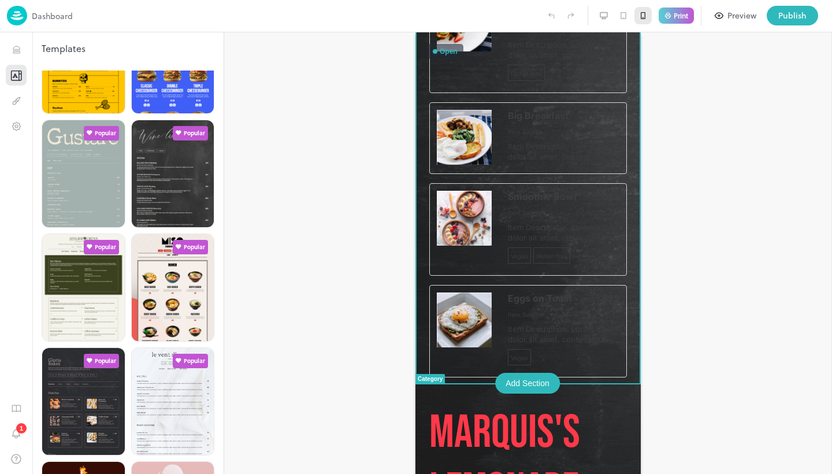
scroll to position [290, 0]
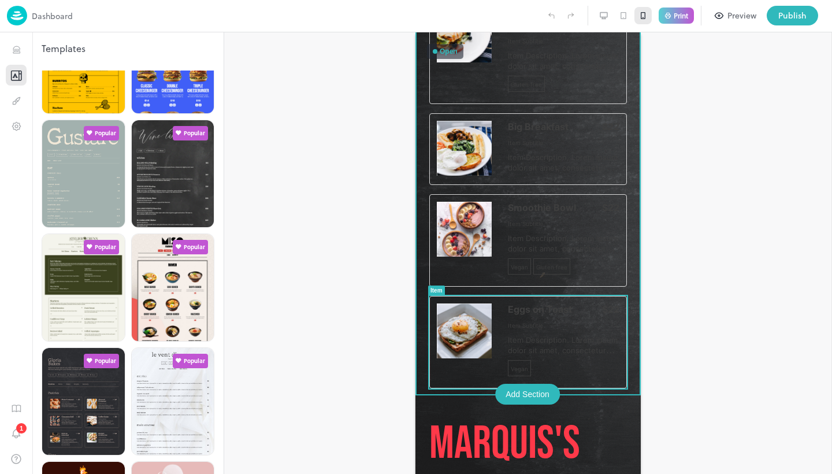
click at [525, 388] on div "Add Section" at bounding box center [527, 394] width 65 height 21
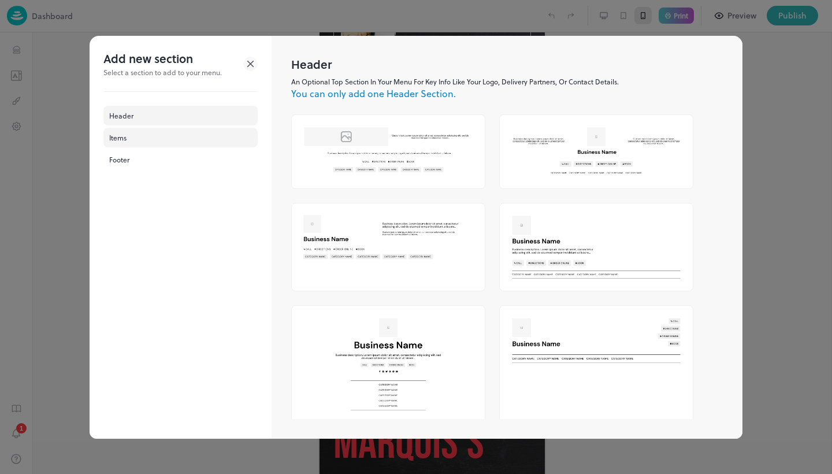
click at [177, 140] on div "Items" at bounding box center [180, 138] width 154 height 20
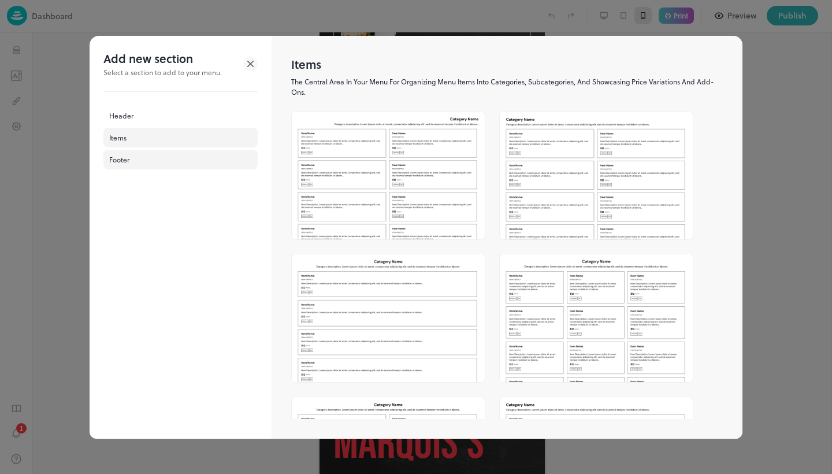
click at [135, 162] on div "Footer" at bounding box center [180, 160] width 154 height 20
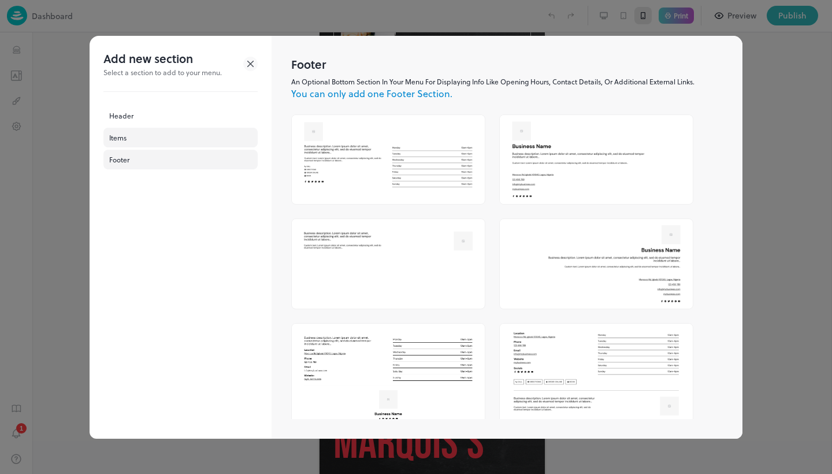
click at [136, 139] on div "Items" at bounding box center [180, 138] width 154 height 20
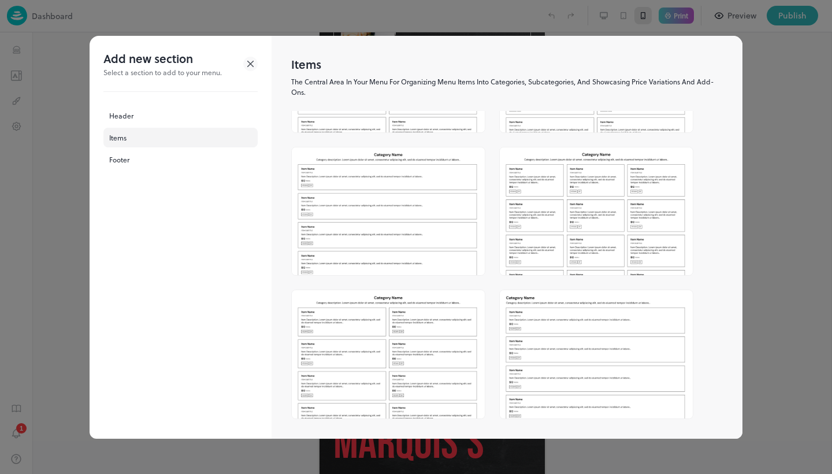
scroll to position [107, 0]
click at [441, 344] on img at bounding box center [388, 354] width 193 height 128
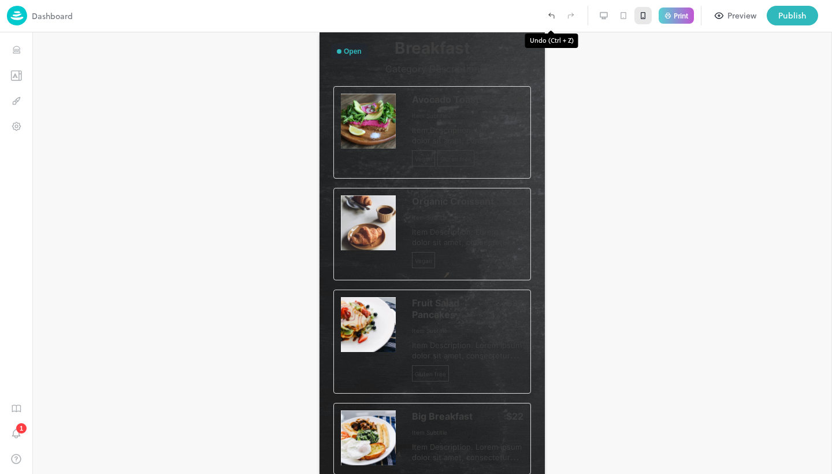
click at [550, 15] on icon "Undo (Ctrl + Z)" at bounding box center [551, 16] width 5 height 3
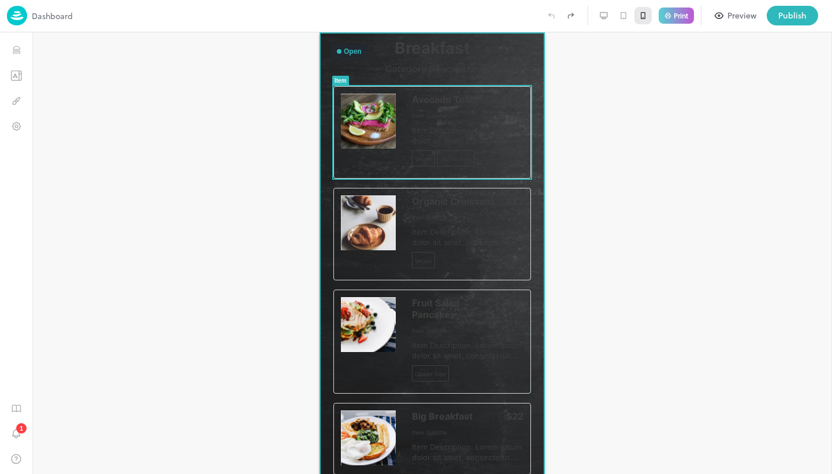
click at [341, 79] on div "Item" at bounding box center [341, 80] width 12 height 6
click at [355, 99] on img at bounding box center [368, 121] width 55 height 55
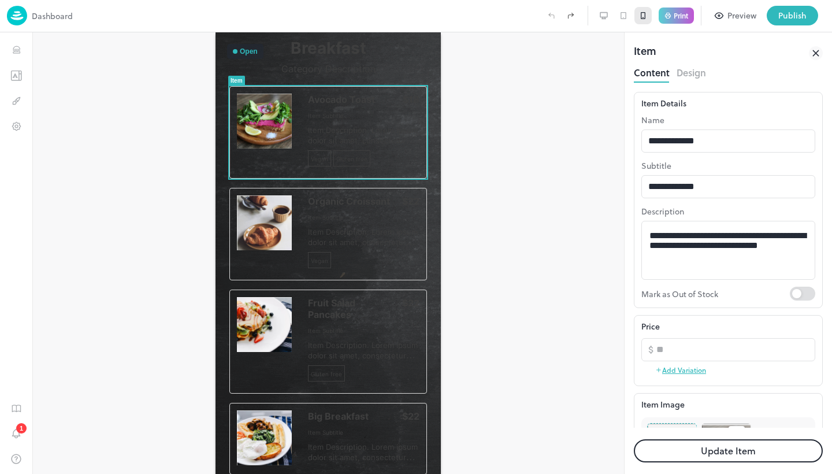
click at [690, 78] on button "Design" at bounding box center [691, 72] width 29 height 16
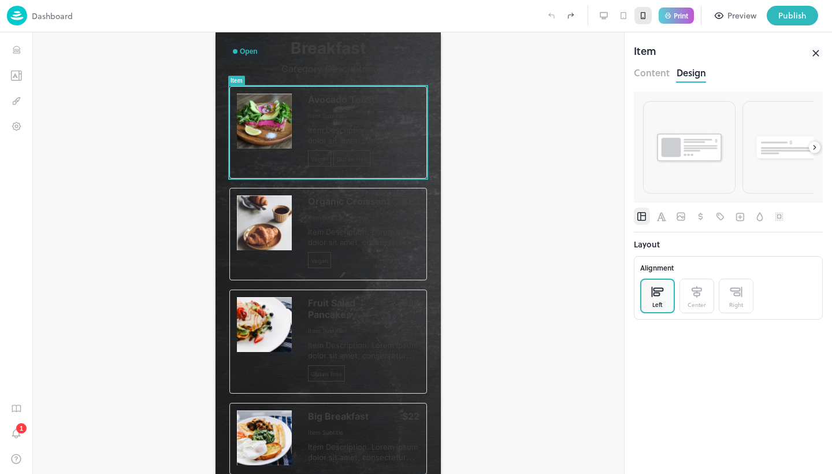
click at [498, 125] on div at bounding box center [328, 253] width 592 height 442
click at [16, 45] on icon "Items" at bounding box center [16, 50] width 11 height 11
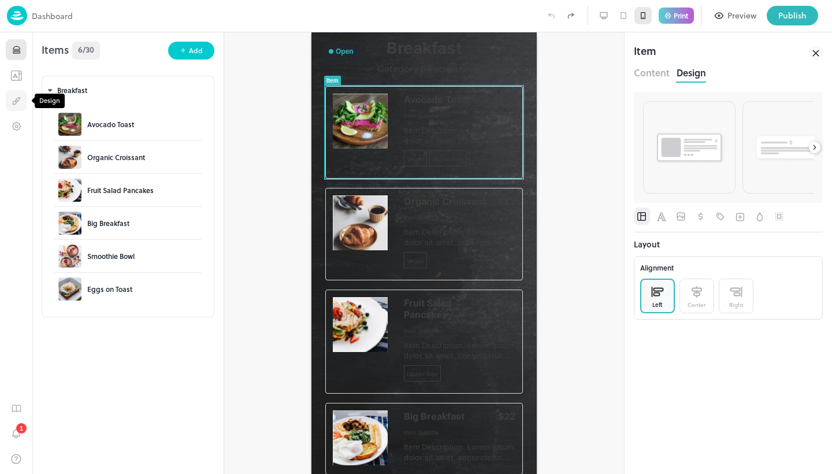
click at [20, 97] on icon "Design" at bounding box center [18, 99] width 4 height 5
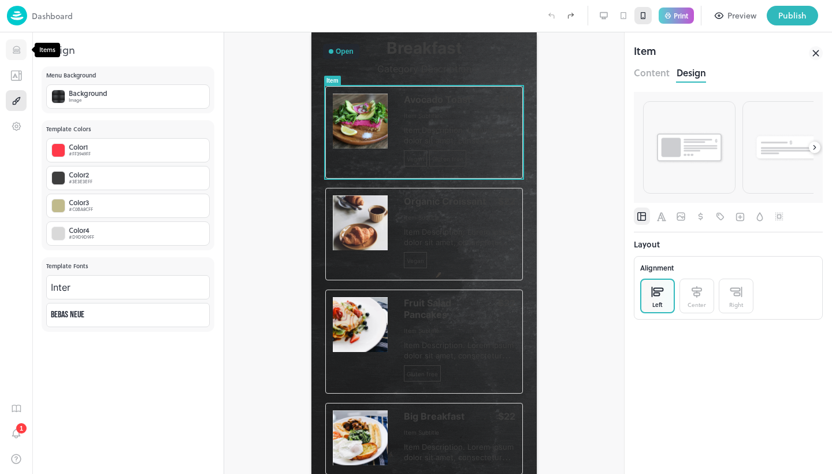
click at [16, 52] on icon "Items" at bounding box center [16, 51] width 7 height 1
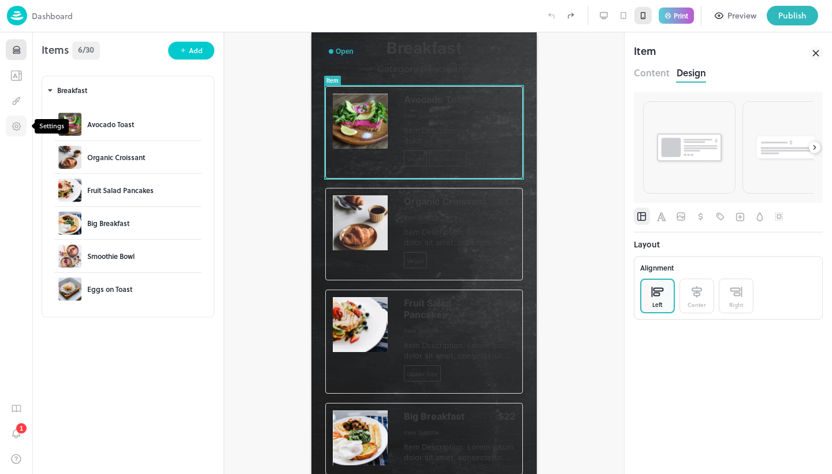
click at [20, 121] on icon "Settings" at bounding box center [16, 126] width 11 height 11
